Goal: Check status: Check status

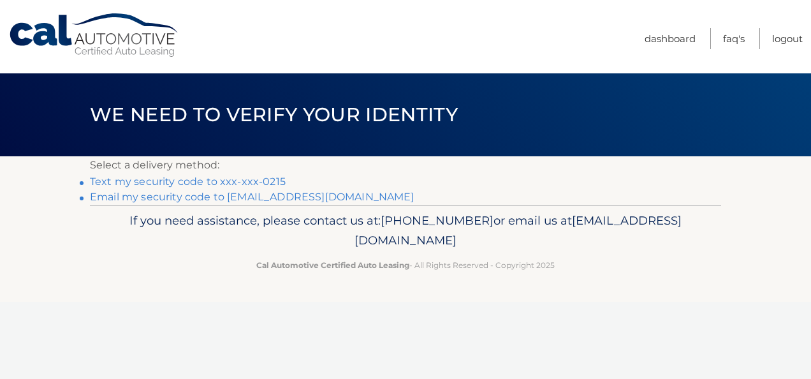
click at [270, 180] on link "Text my security code to xxx-xxx-0215" at bounding box center [188, 181] width 196 height 12
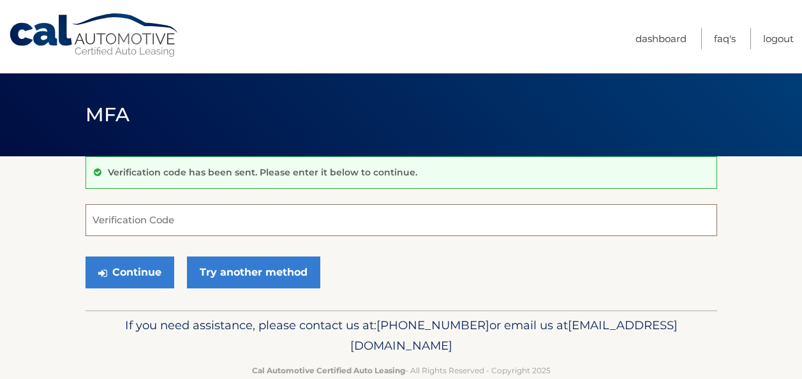
click at [253, 214] on input "Verification Code" at bounding box center [400, 220] width 631 height 32
type input "594272"
click at [85, 256] on button "Continue" at bounding box center [129, 272] width 89 height 32
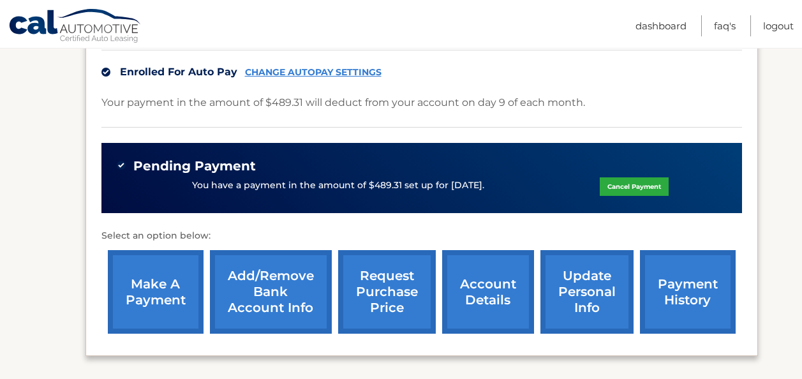
scroll to position [319, 0]
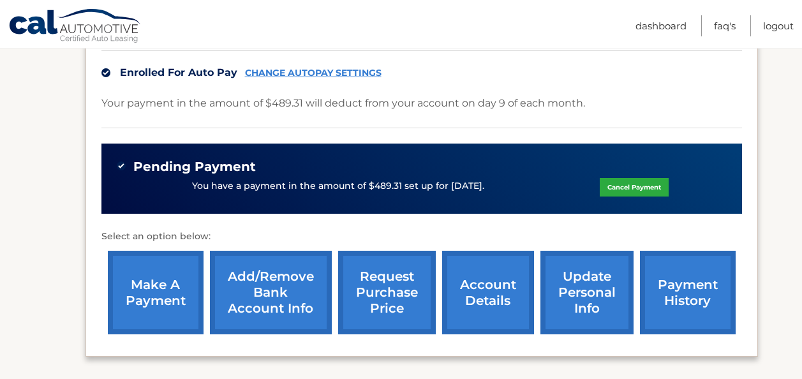
click at [665, 290] on link "payment history" at bounding box center [688, 293] width 96 height 84
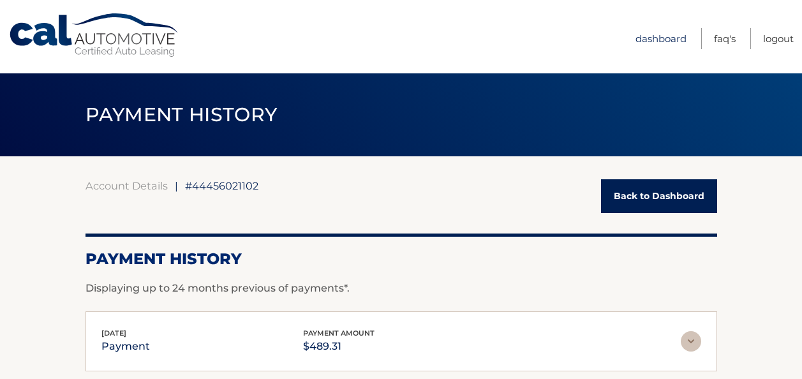
click at [656, 38] on link "Dashboard" at bounding box center [660, 38] width 51 height 21
